Goal: Submit feedback/report problem: Submit feedback/report problem

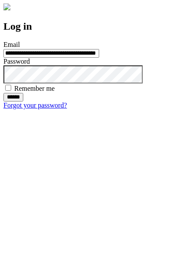
type input "**********"
click at [23, 102] on input "******" at bounding box center [13, 97] width 20 height 9
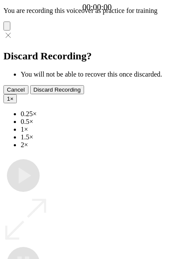
type input "**********"
